Goal: Information Seeking & Learning: Learn about a topic

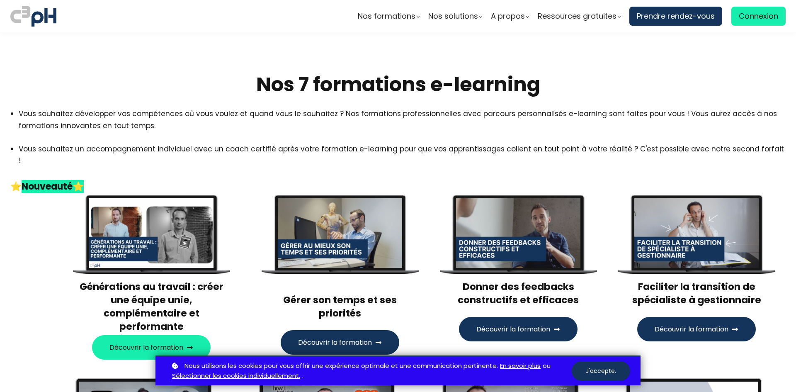
scroll to position [331, 0]
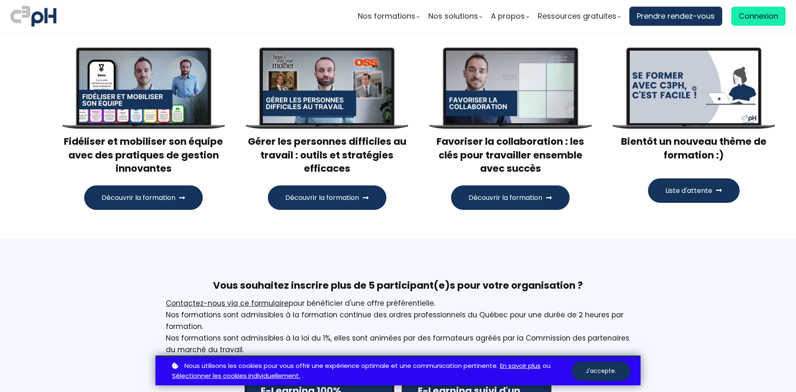
click at [325, 192] on span "Découvrir la formation" at bounding box center [322, 197] width 74 height 10
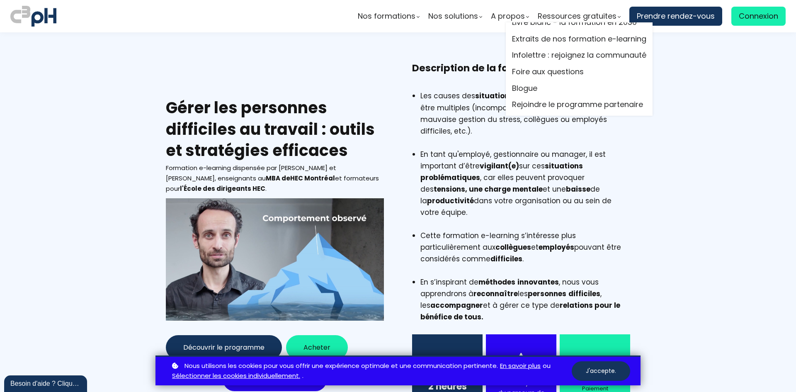
scroll to position [14, 0]
